Goal: Task Accomplishment & Management: Use online tool/utility

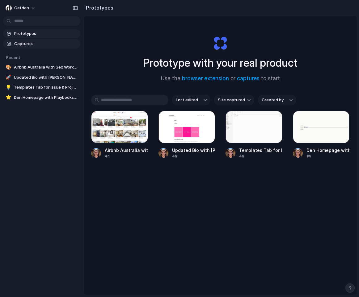
click at [22, 44] on span "Captures" at bounding box center [46, 44] width 64 height 6
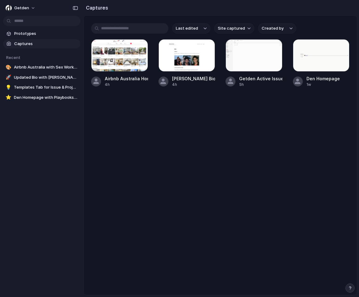
drag, startPoint x: 198, startPoint y: 29, endPoint x: 180, endPoint y: 150, distance: 121.7
click at [180, 149] on main "Last edited Site captured Created by Airbnb Australia Homepage 4h [PERSON_NAME]…" at bounding box center [220, 155] width 274 height 280
click at [122, 62] on div at bounding box center [119, 55] width 57 height 32
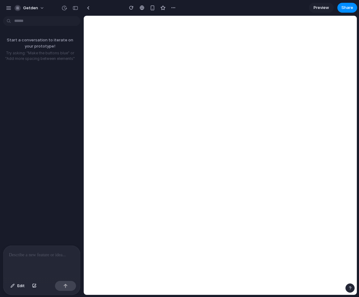
type input "**********"
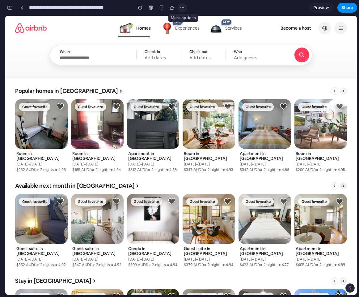
click at [184, 10] on div "button" at bounding box center [182, 7] width 5 height 5
click at [212, 6] on div "Duplicate Delete" at bounding box center [179, 148] width 359 height 297
click at [351, 6] on span "Share" at bounding box center [348, 8] width 12 height 6
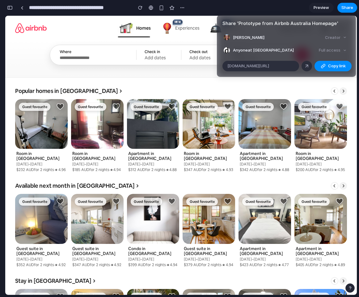
click at [198, 76] on div "Share ' Prototype from Airbnb Australia Homepage ' [PERSON_NAME] Creator Anyone…" at bounding box center [179, 148] width 359 height 297
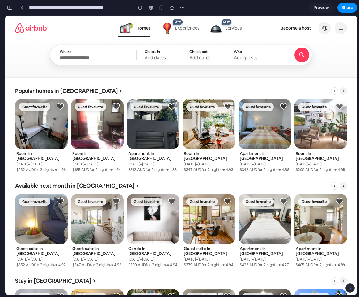
click at [228, 29] on span "Services" at bounding box center [233, 28] width 17 height 6
click at [11, 9] on div "button" at bounding box center [10, 8] width 6 height 4
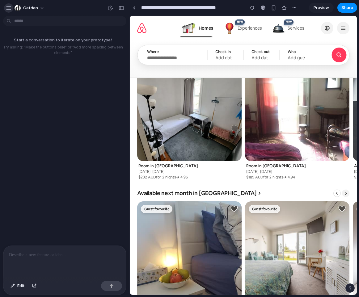
click at [11, 9] on div "button" at bounding box center [9, 8] width 6 height 6
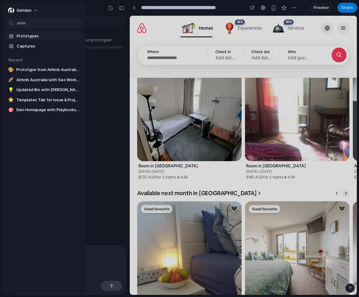
click at [24, 34] on span "Prototypes" at bounding box center [49, 36] width 64 height 6
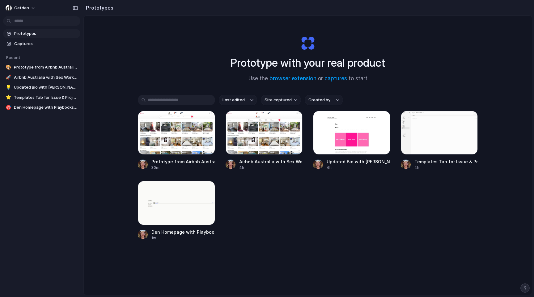
click at [357, 30] on div "Prototype with your real product Use the browser extension or captures to start" at bounding box center [307, 56] width 247 height 67
